Goal: Task Accomplishment & Management: Use online tool/utility

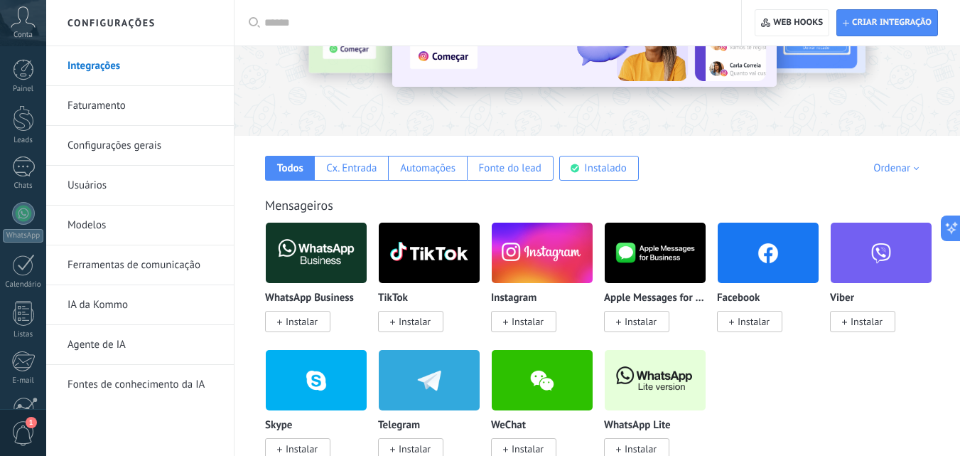
click at [532, 323] on span "Instalar" at bounding box center [528, 321] width 32 height 13
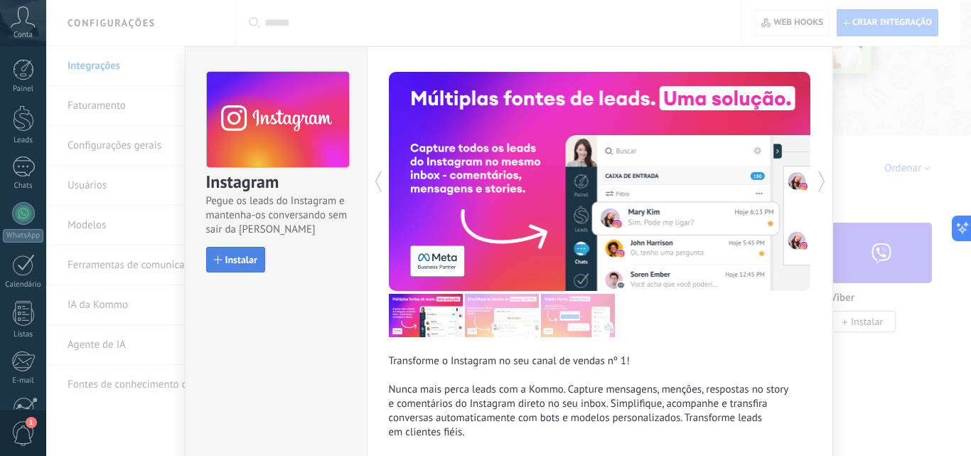
click at [222, 266] on button "Instalar" at bounding box center [235, 260] width 59 height 26
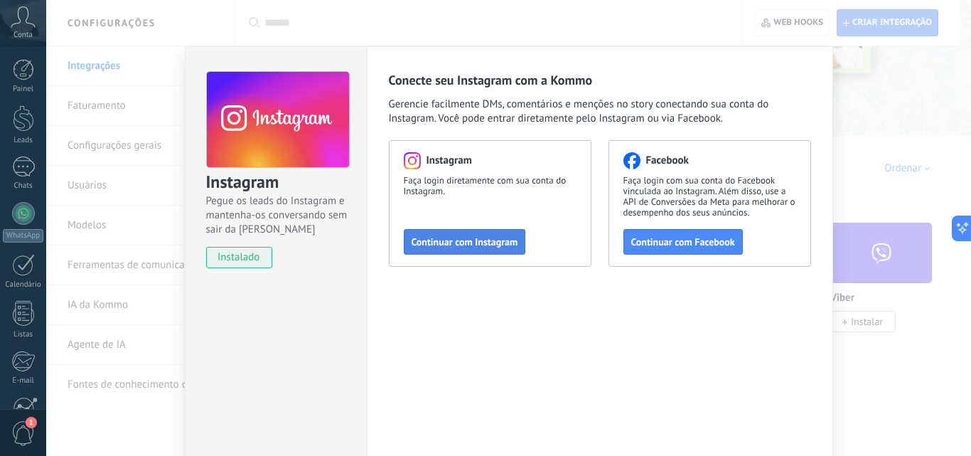
click at [456, 247] on span "Continuar com Instagram" at bounding box center [465, 242] width 107 height 10
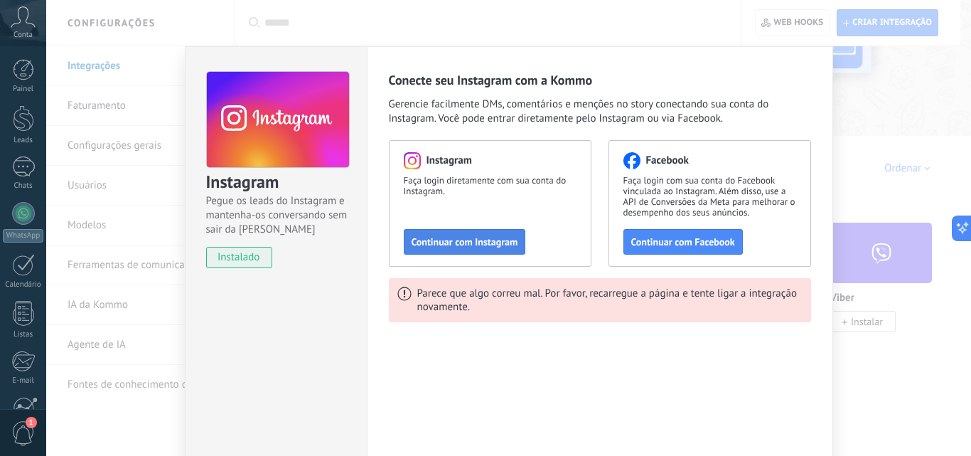
click at [436, 244] on span "Continuar com Instagram" at bounding box center [465, 242] width 107 height 10
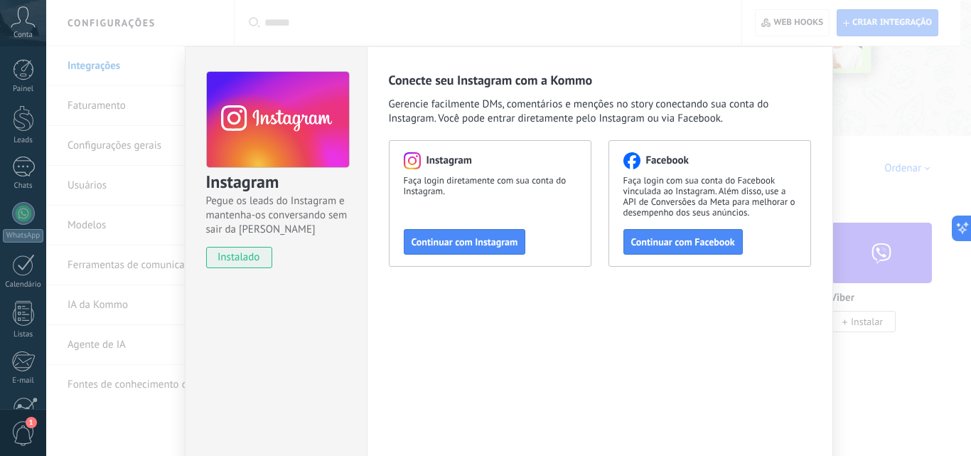
click at [163, 411] on div "Instagram Pegue os leads do Instagram e mantenha-os conversando sem sair da Kom…" at bounding box center [508, 228] width 925 height 456
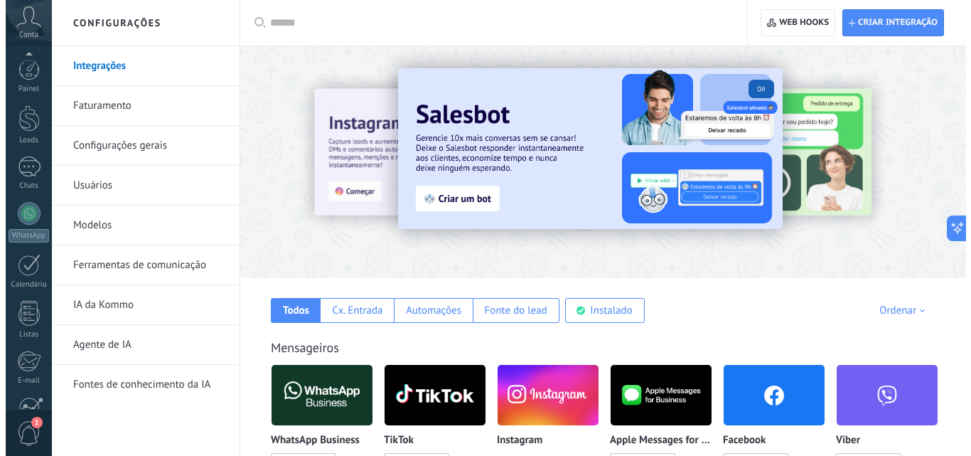
scroll to position [136, 0]
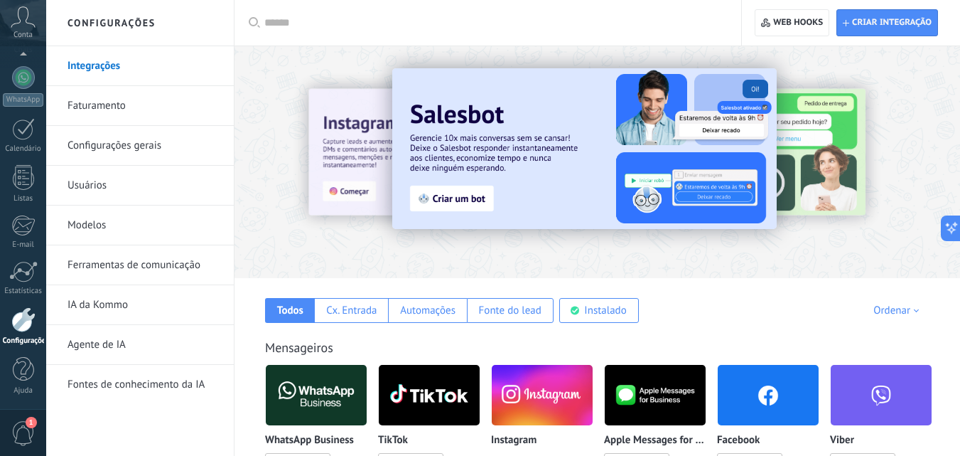
click at [165, 148] on link "Configurações gerais" at bounding box center [144, 146] width 152 height 40
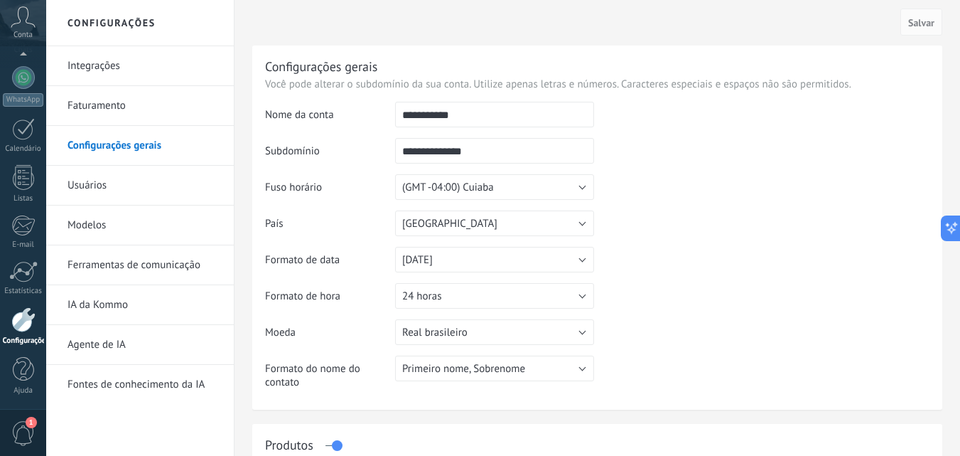
click at [161, 184] on link "Usuários" at bounding box center [144, 186] width 152 height 40
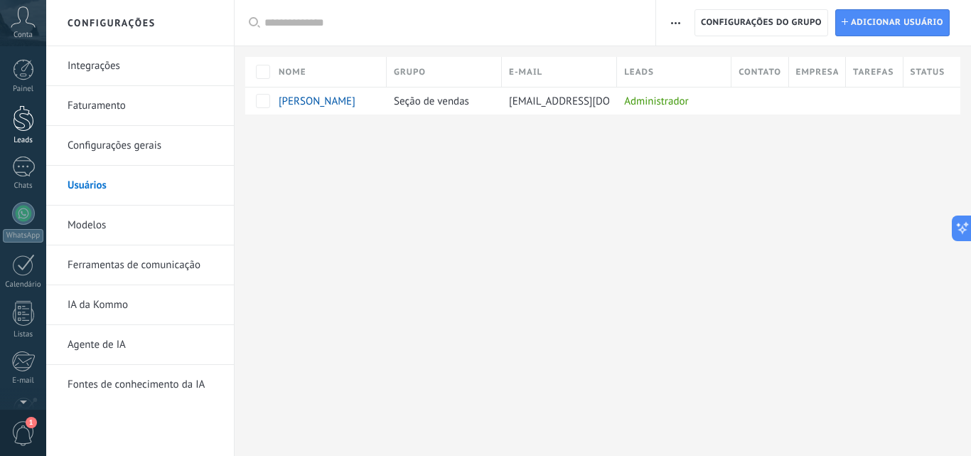
click at [24, 123] on div at bounding box center [23, 118] width 21 height 26
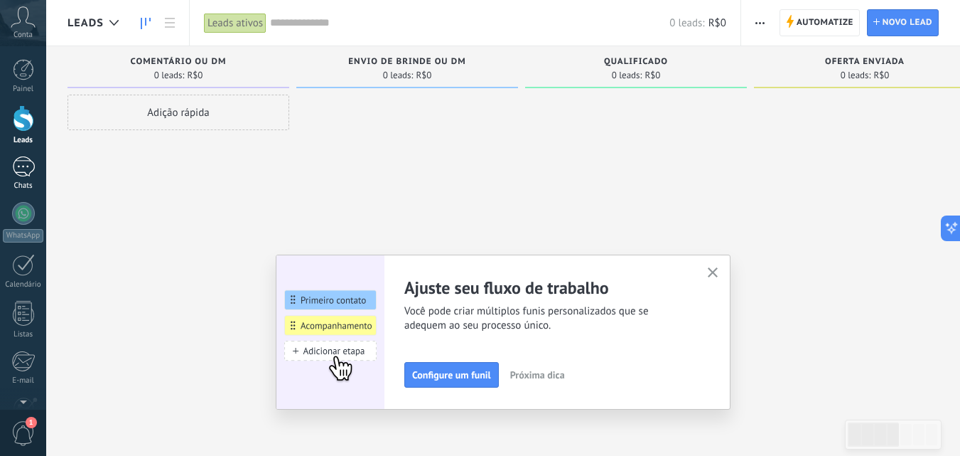
click at [30, 177] on link "Chats" at bounding box center [23, 173] width 46 height 34
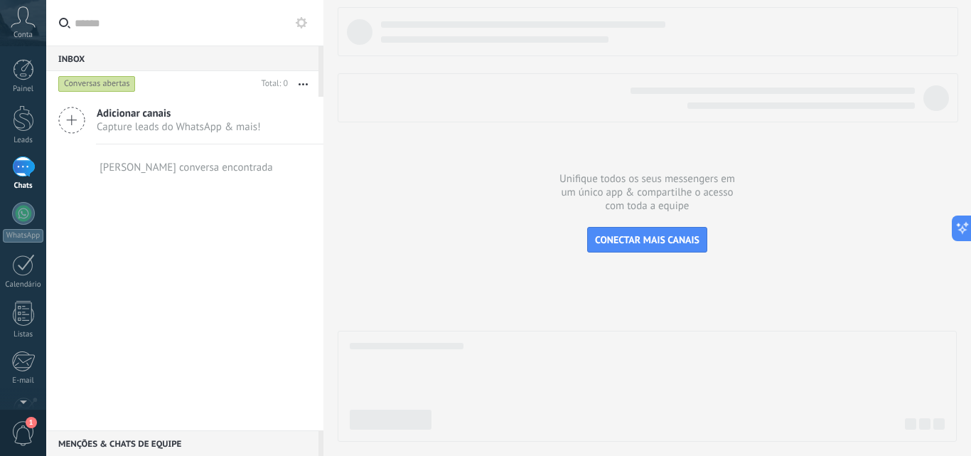
click at [75, 115] on icon at bounding box center [71, 120] width 27 height 27
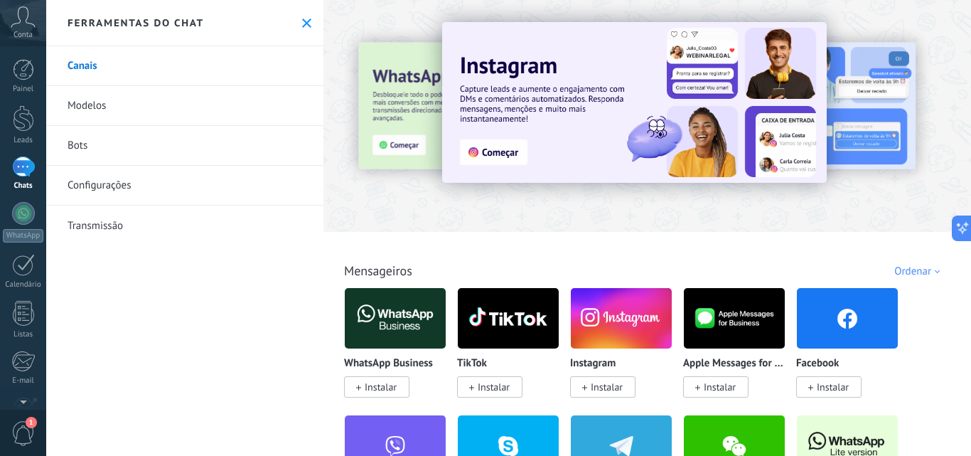
click at [584, 392] on span at bounding box center [584, 386] width 5 height 13
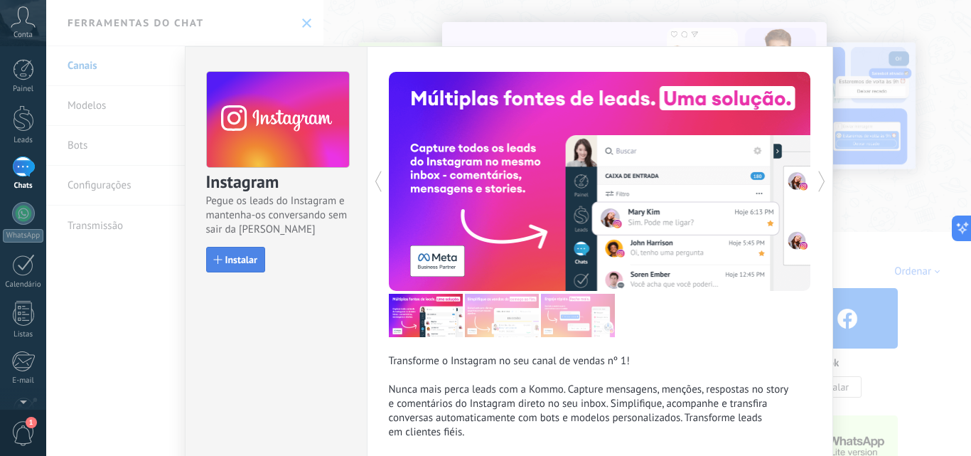
click at [229, 260] on span "Instalar" at bounding box center [241, 259] width 32 height 10
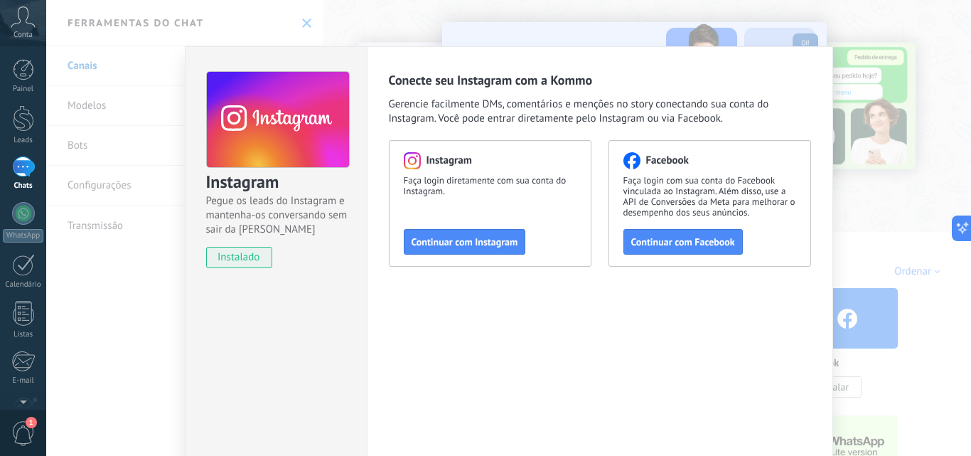
click at [372, 32] on div "Instagram Pegue os leads do Instagram e mantenha-os conversando sem sair da Kom…" at bounding box center [508, 228] width 925 height 456
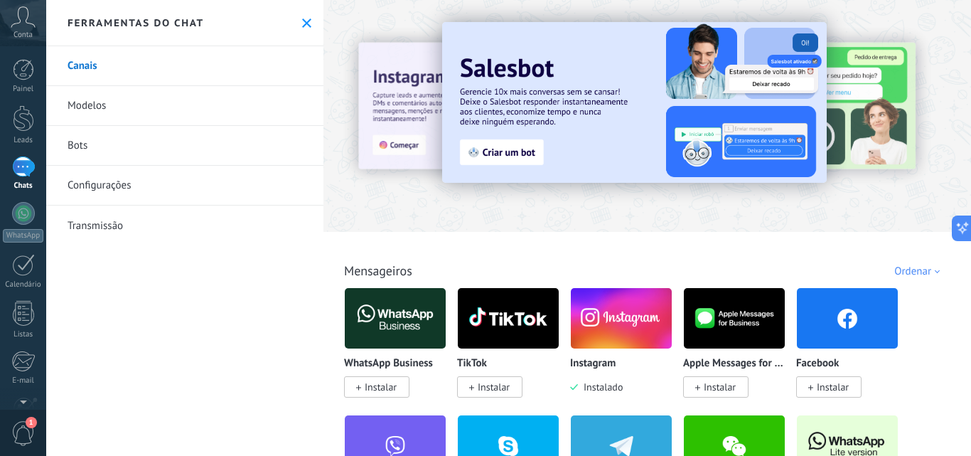
click at [589, 322] on img at bounding box center [621, 318] width 101 height 69
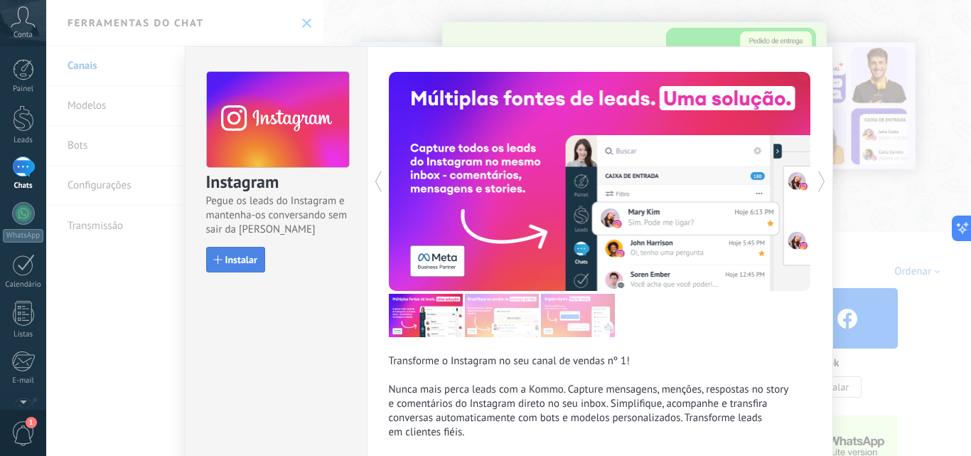
click at [249, 267] on button "Instalar" at bounding box center [235, 260] width 59 height 26
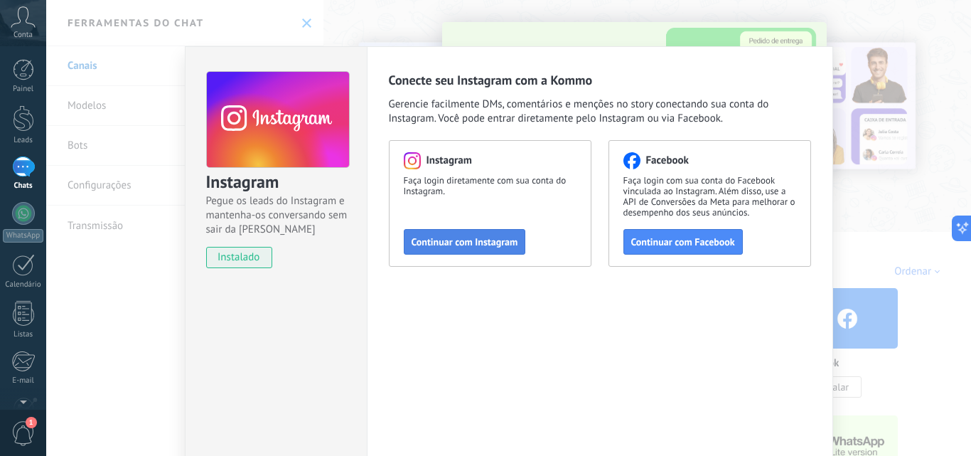
click at [480, 242] on span "Continuar com Instagram" at bounding box center [465, 242] width 107 height 10
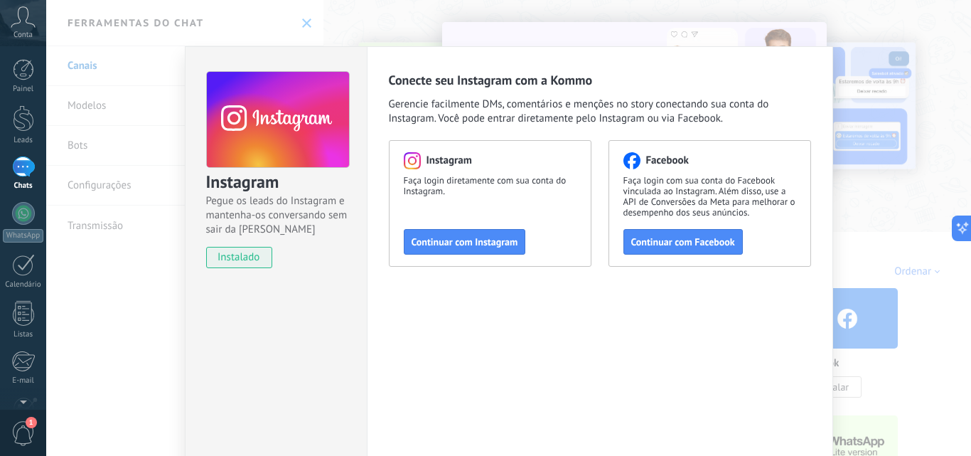
click at [88, 334] on div "Instagram Pegue os leads do Instagram e mantenha-os conversando sem sair da Kom…" at bounding box center [508, 228] width 925 height 456
